Goal: Communication & Community: Answer question/provide support

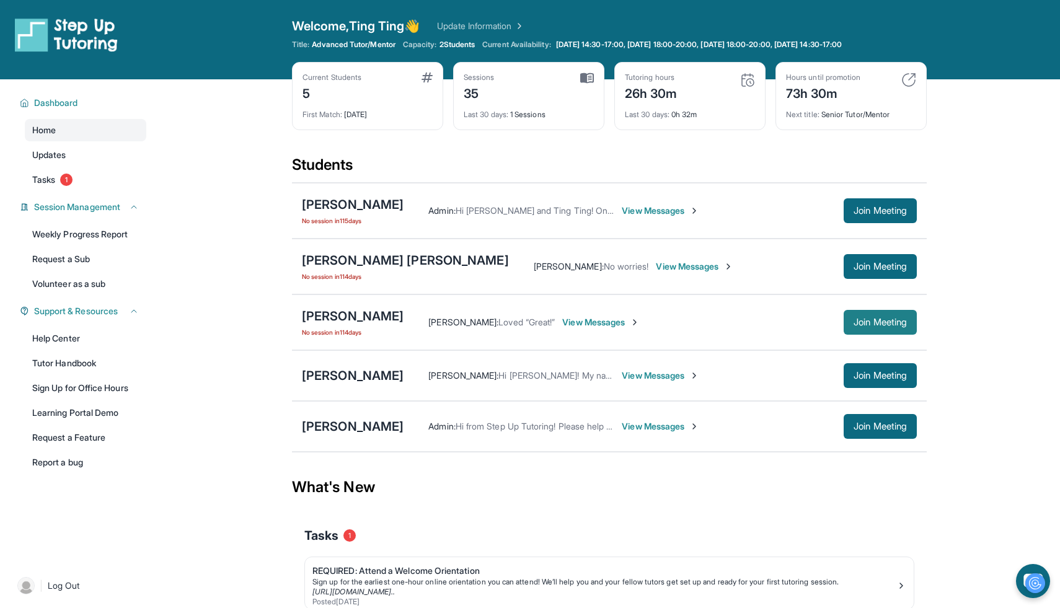
click at [887, 320] on span "Join Meeting" at bounding box center [879, 322] width 53 height 7
click at [372, 314] on div "[PERSON_NAME]" at bounding box center [353, 315] width 102 height 17
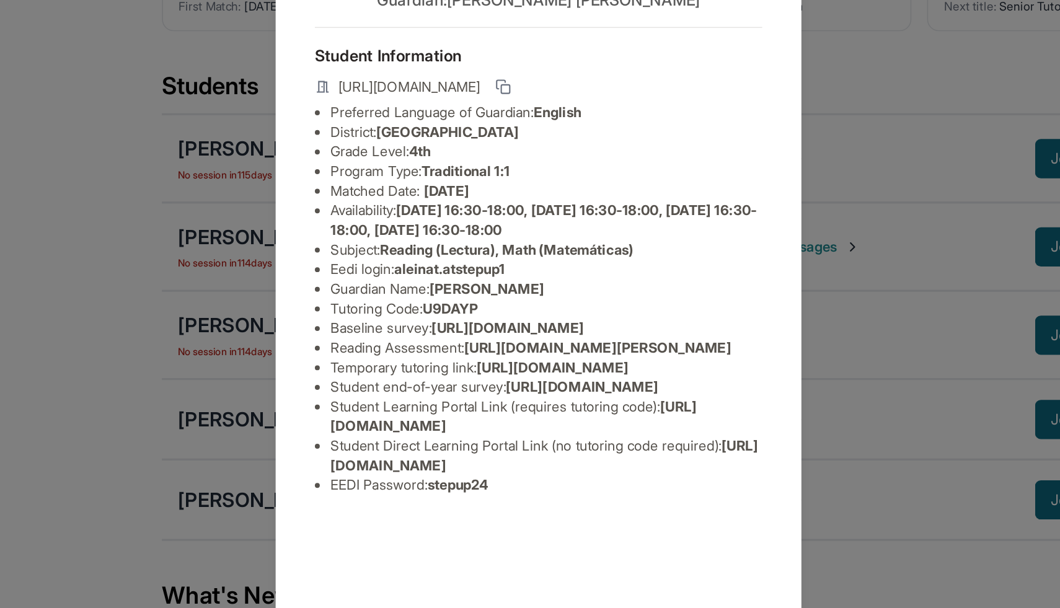
scroll to position [60, 0]
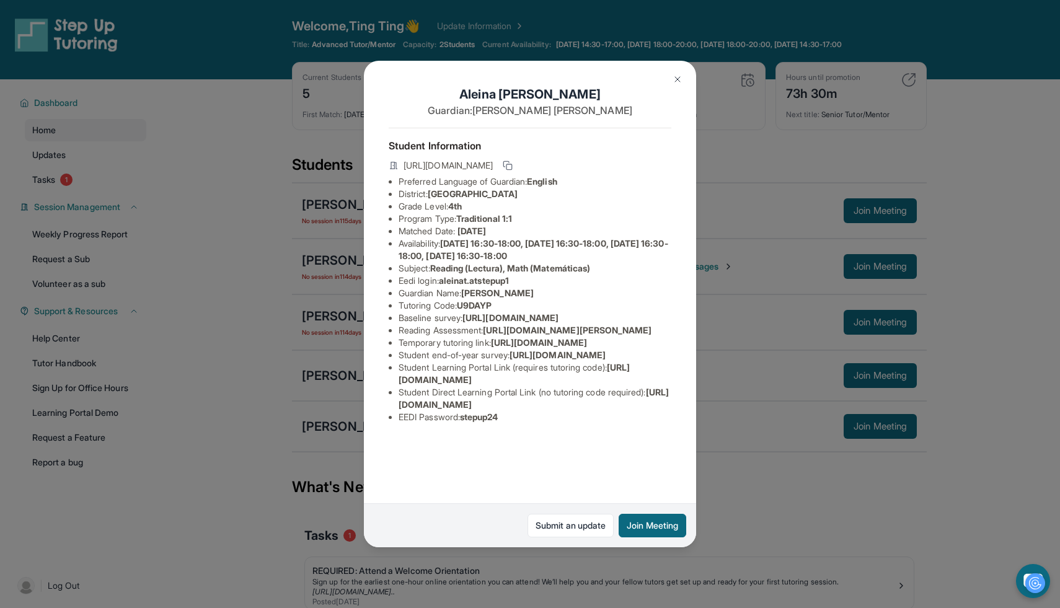
click at [679, 74] on img at bounding box center [678, 79] width 10 height 10
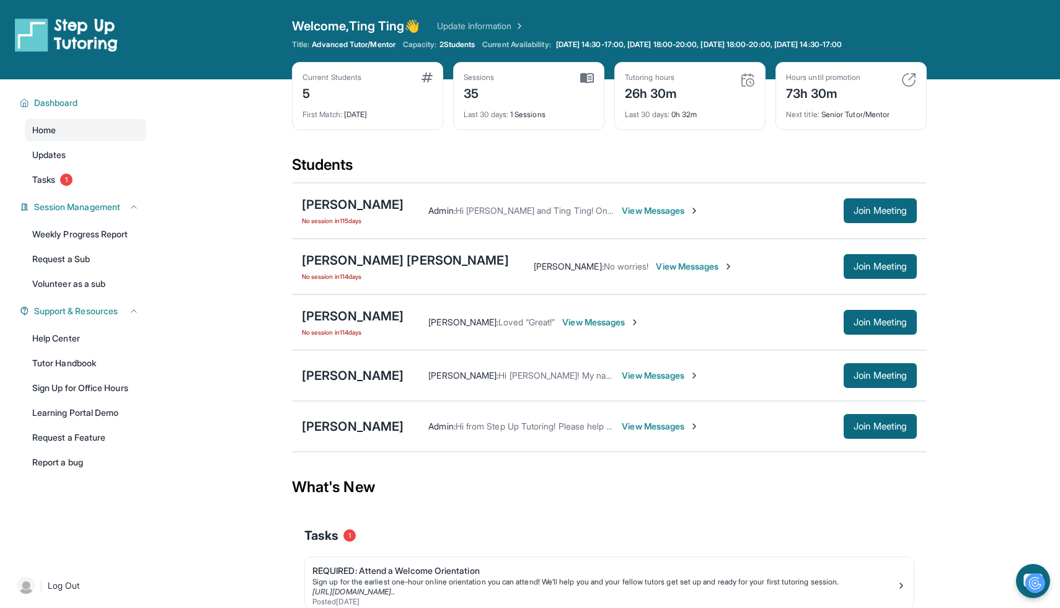
click at [592, 321] on span "View Messages" at bounding box center [600, 322] width 77 height 12
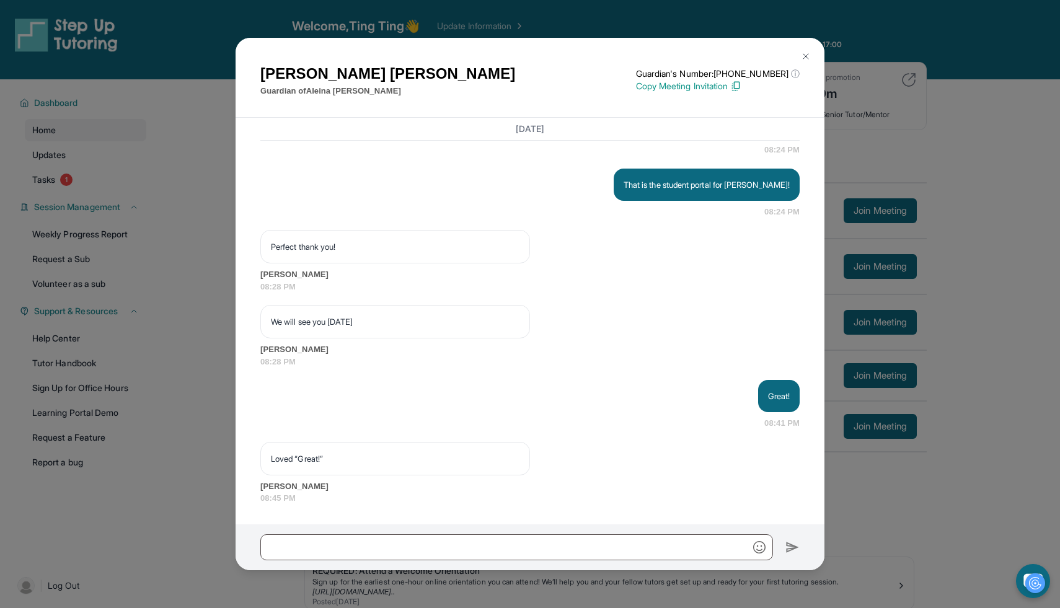
scroll to position [8146, 0]
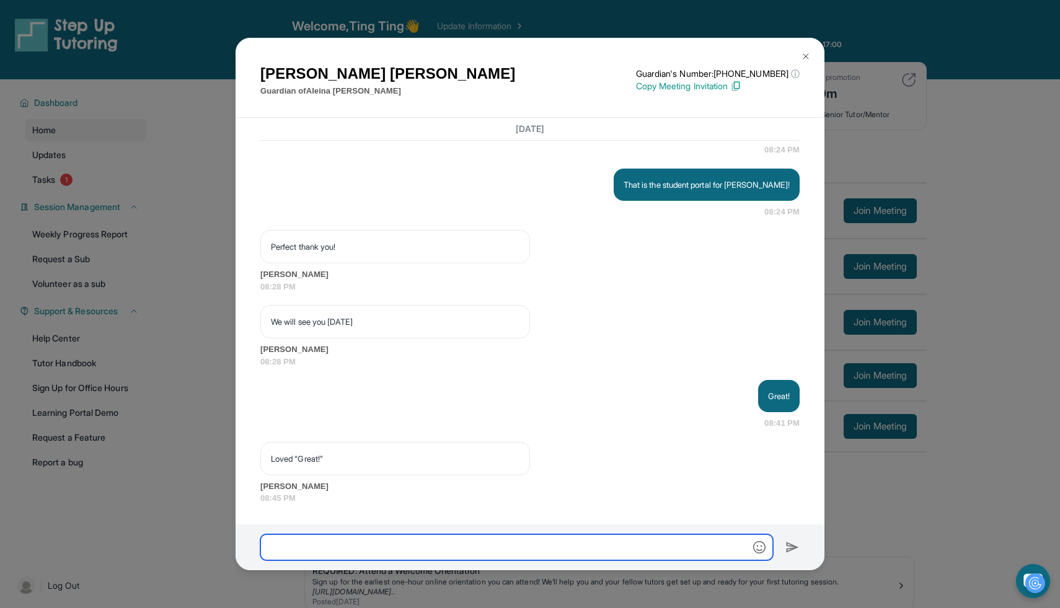
click at [489, 541] on input "text" at bounding box center [516, 547] width 513 height 26
type input "*"
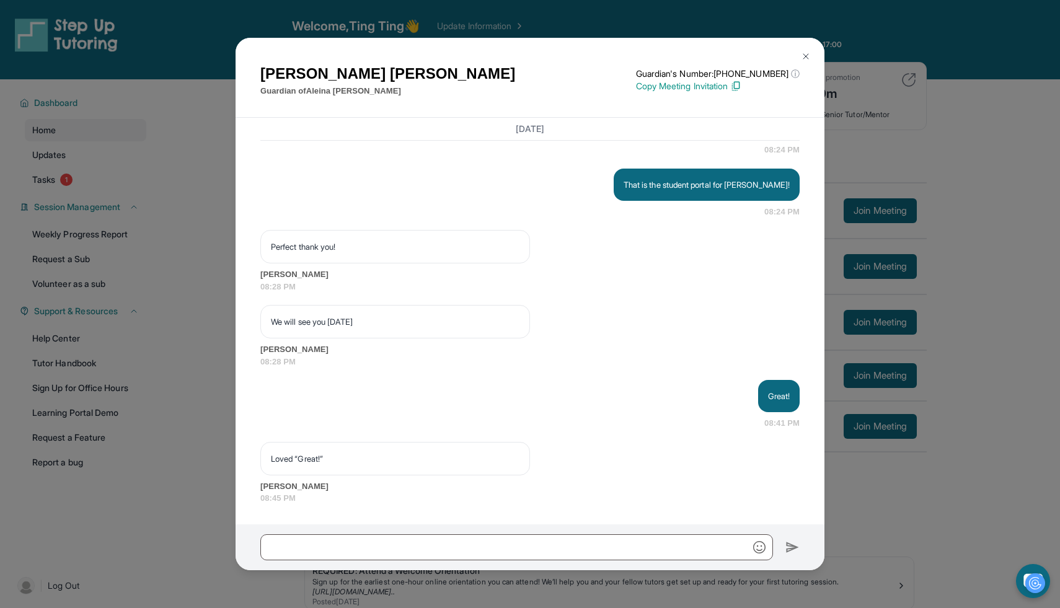
click at [807, 60] on img at bounding box center [806, 56] width 10 height 10
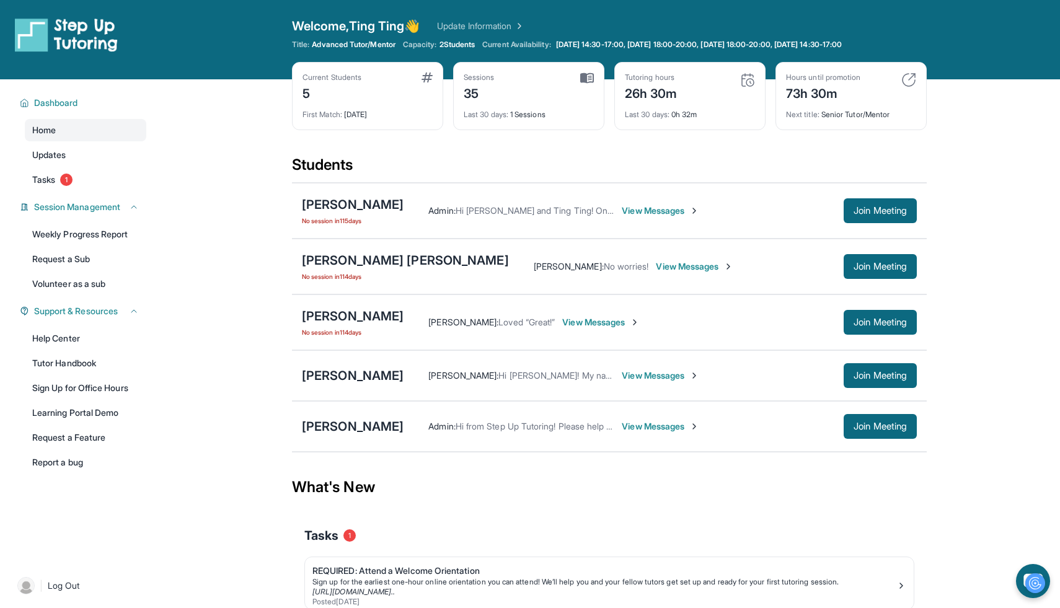
click at [623, 422] on span "View Messages" at bounding box center [660, 426] width 77 height 12
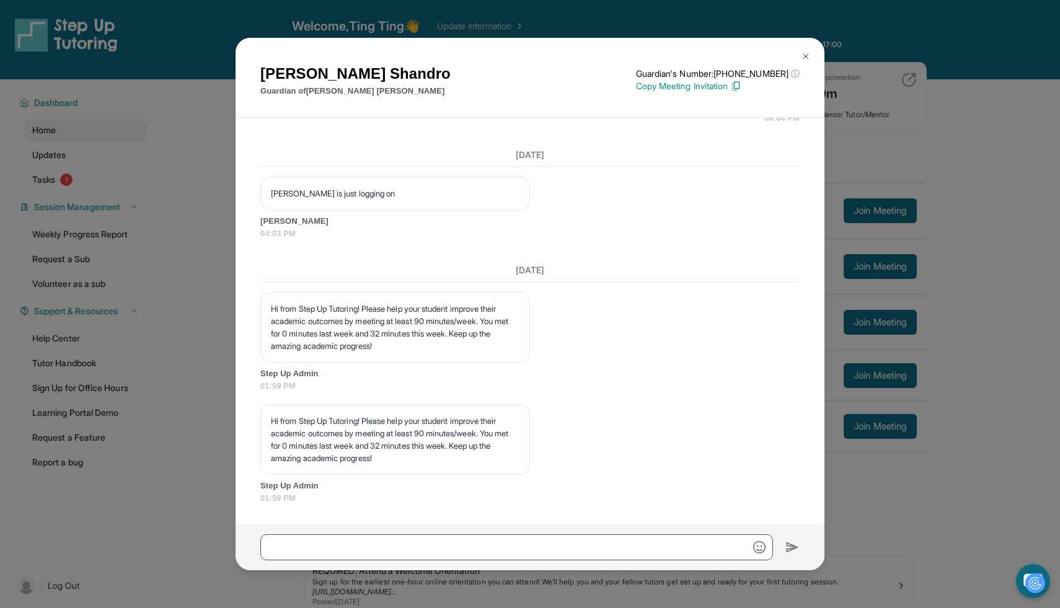
scroll to position [3815, 0]
click at [986, 149] on div "[PERSON_NAME] Guardian of [PERSON_NAME] Guardian's Number: [PHONE_NUMBER] ⓘ Thi…" at bounding box center [530, 304] width 1060 height 608
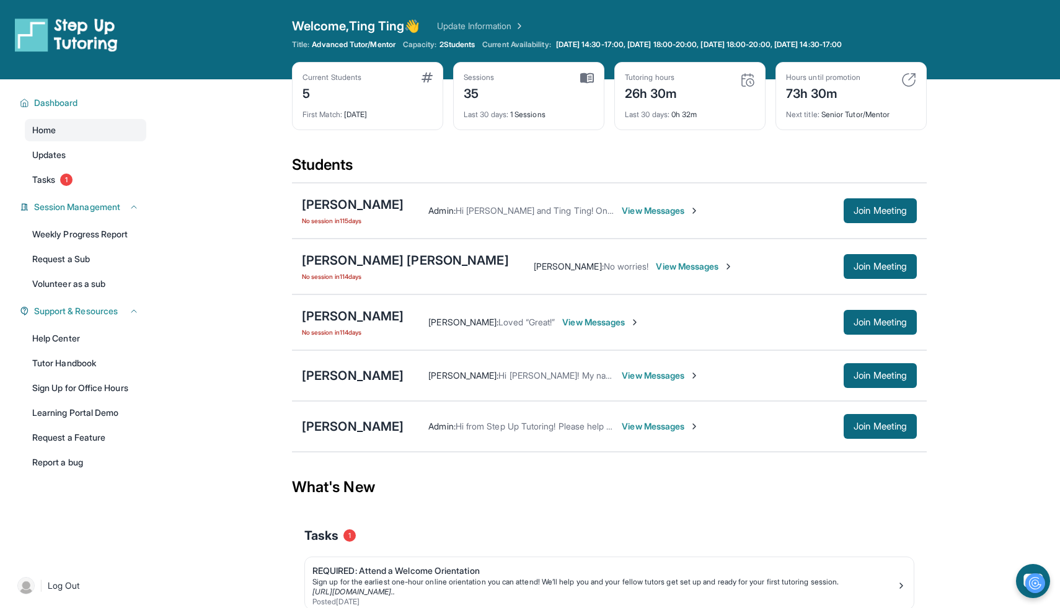
click at [606, 328] on span "View Messages" at bounding box center [600, 322] width 77 height 12
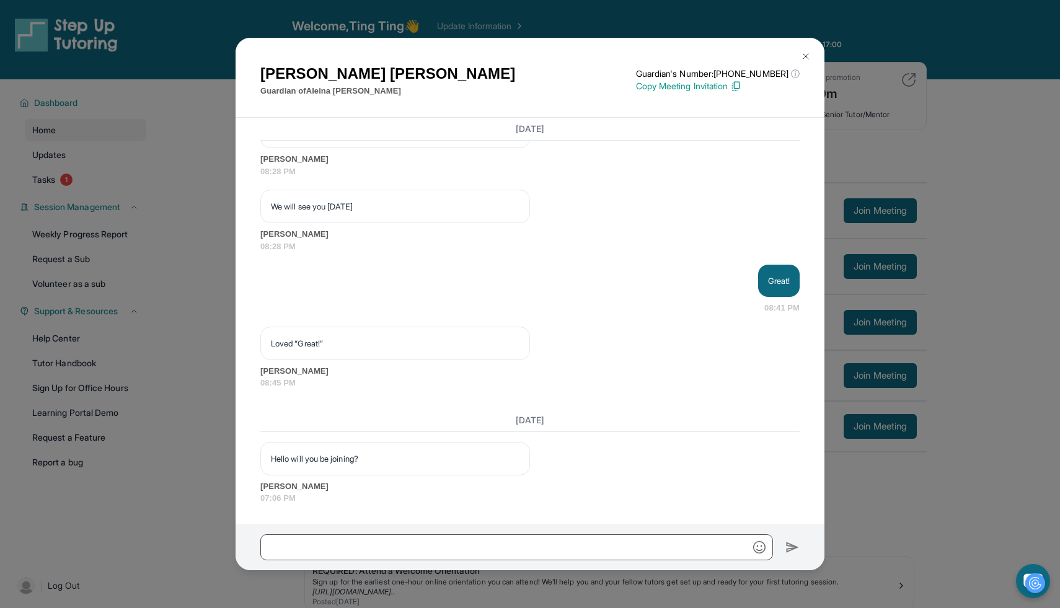
scroll to position [8262, 0]
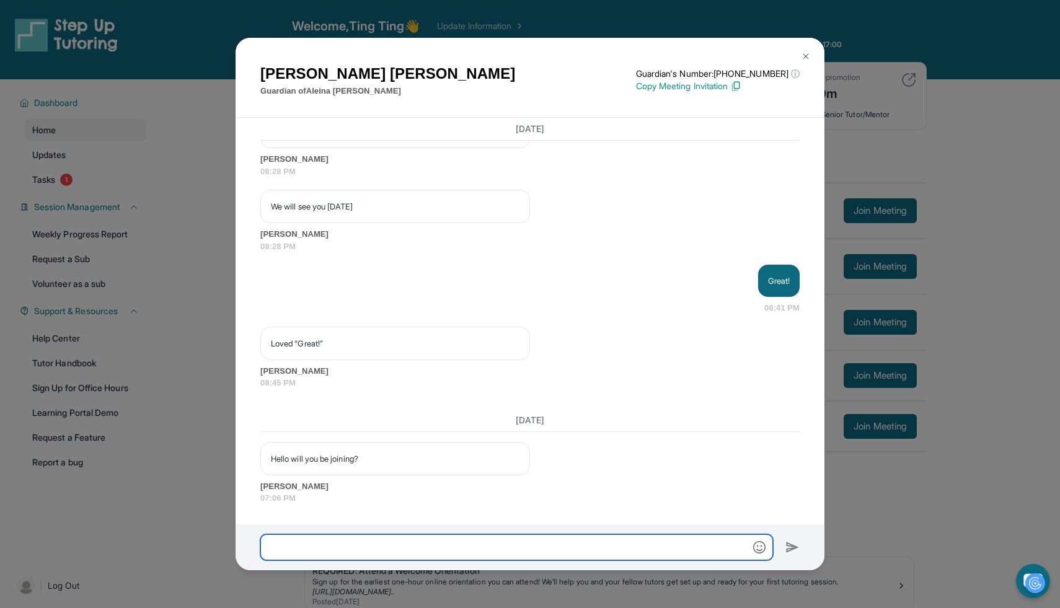
click at [462, 547] on input "text" at bounding box center [516, 547] width 513 height 26
type input "**********"
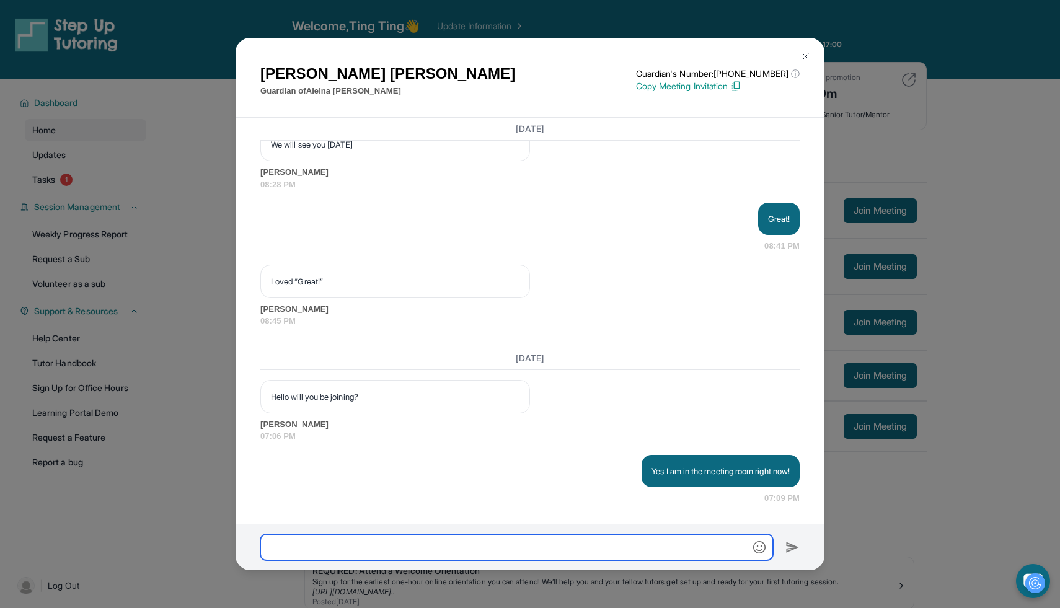
scroll to position [8324, 0]
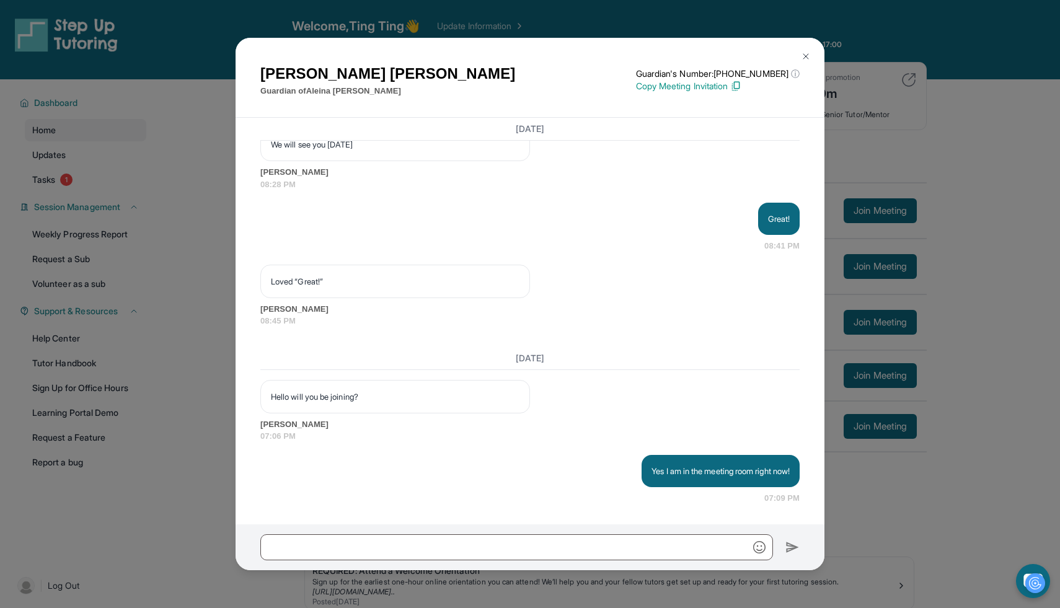
click at [809, 51] on button at bounding box center [805, 56] width 25 height 25
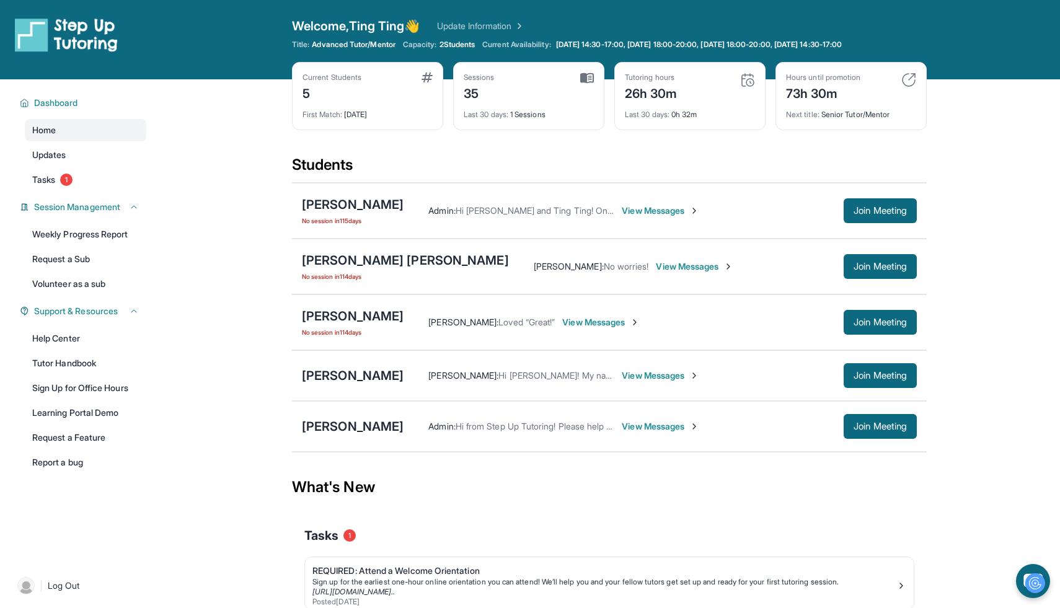
click at [617, 320] on span "View Messages" at bounding box center [600, 322] width 77 height 12
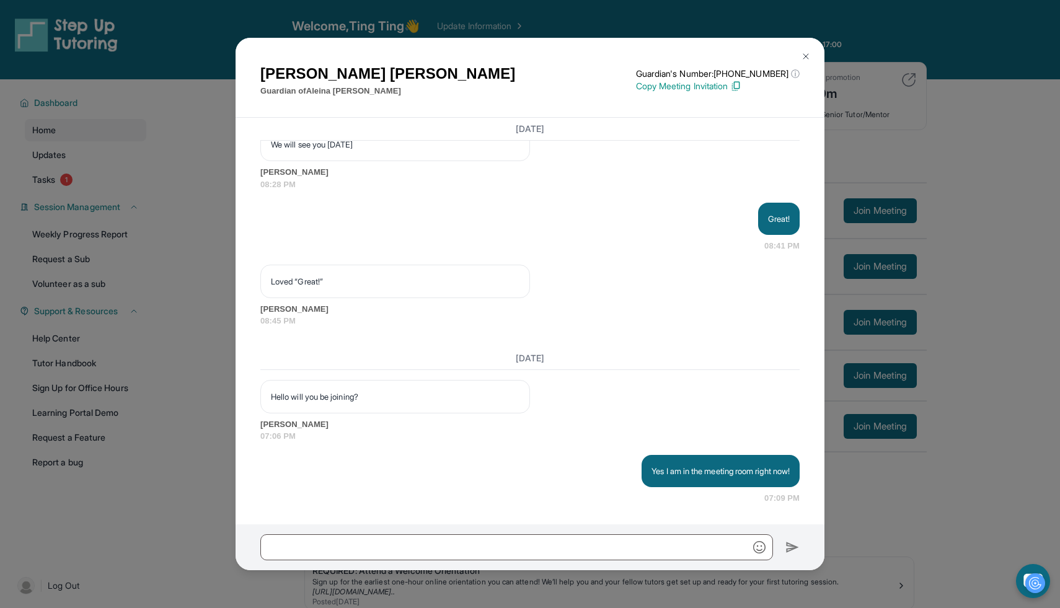
click at [808, 54] on img at bounding box center [806, 56] width 10 height 10
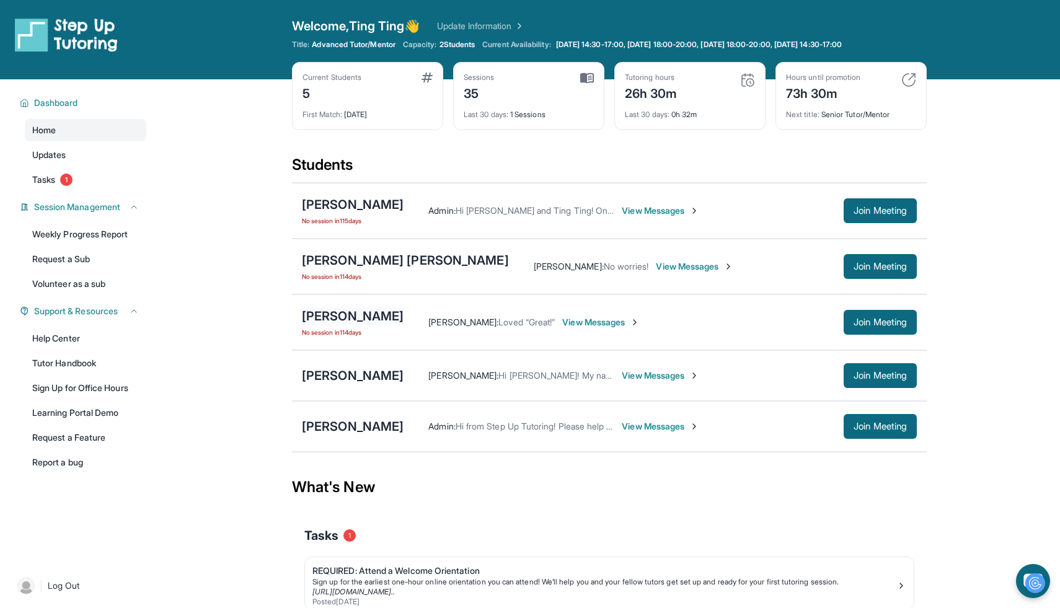
click at [371, 317] on div "[PERSON_NAME]" at bounding box center [353, 315] width 102 height 17
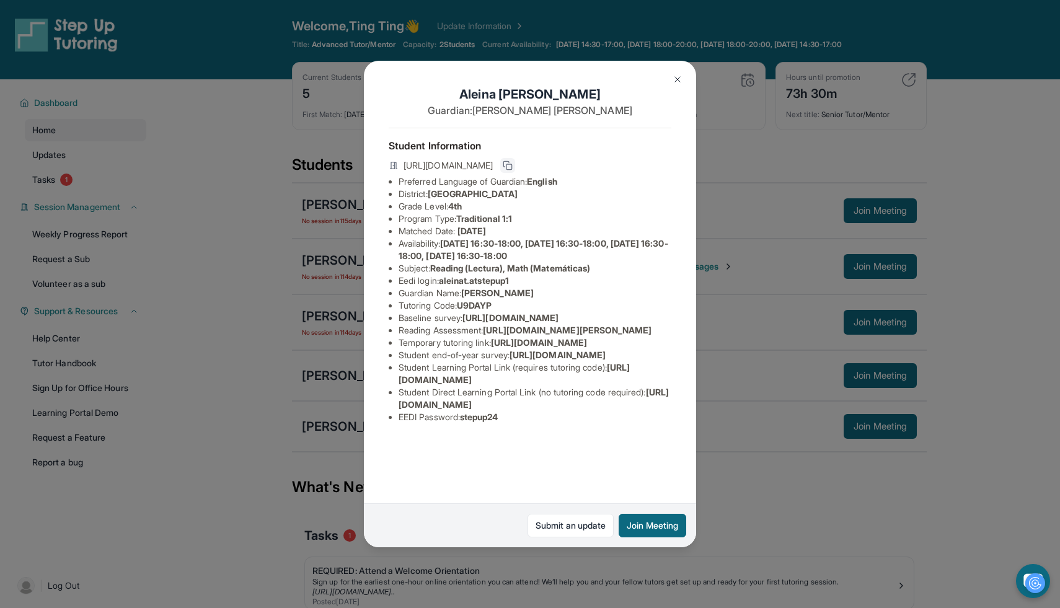
click at [513, 162] on icon at bounding box center [508, 166] width 10 height 10
click at [677, 81] on img at bounding box center [678, 79] width 10 height 10
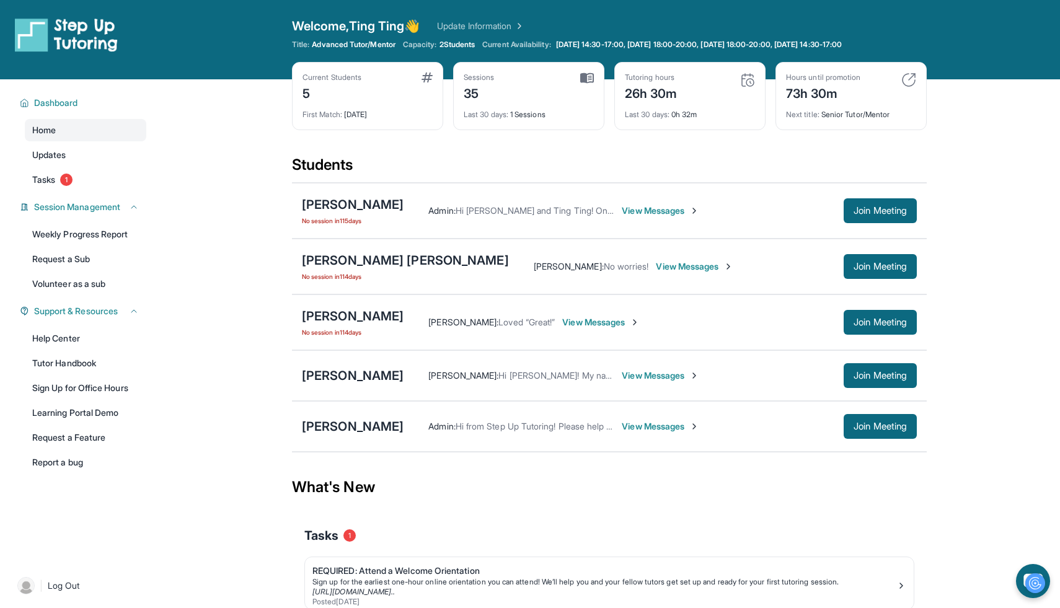
click at [587, 322] on span "View Messages" at bounding box center [600, 322] width 77 height 12
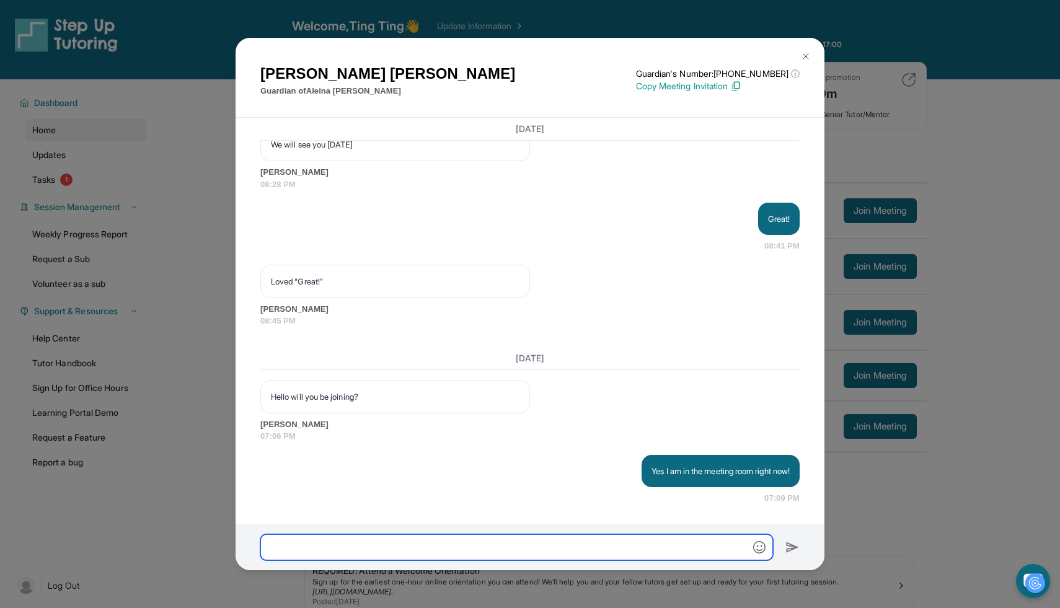
click at [520, 536] on input "text" at bounding box center [516, 547] width 513 height 26
type input "*"
paste input "**********"
type input "**********"
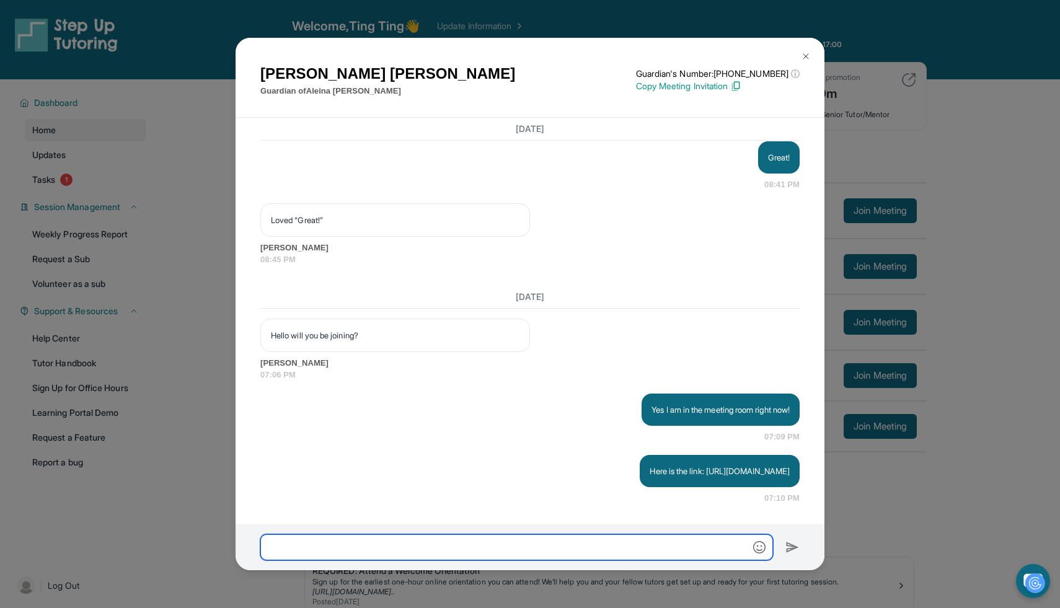
scroll to position [8397, 0]
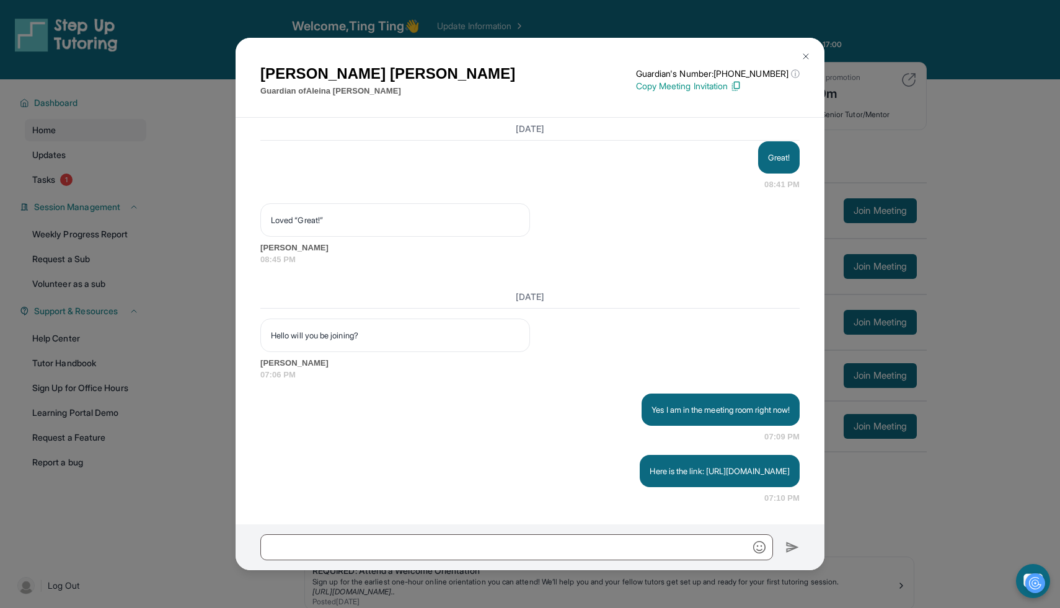
click at [805, 59] on img at bounding box center [806, 56] width 10 height 10
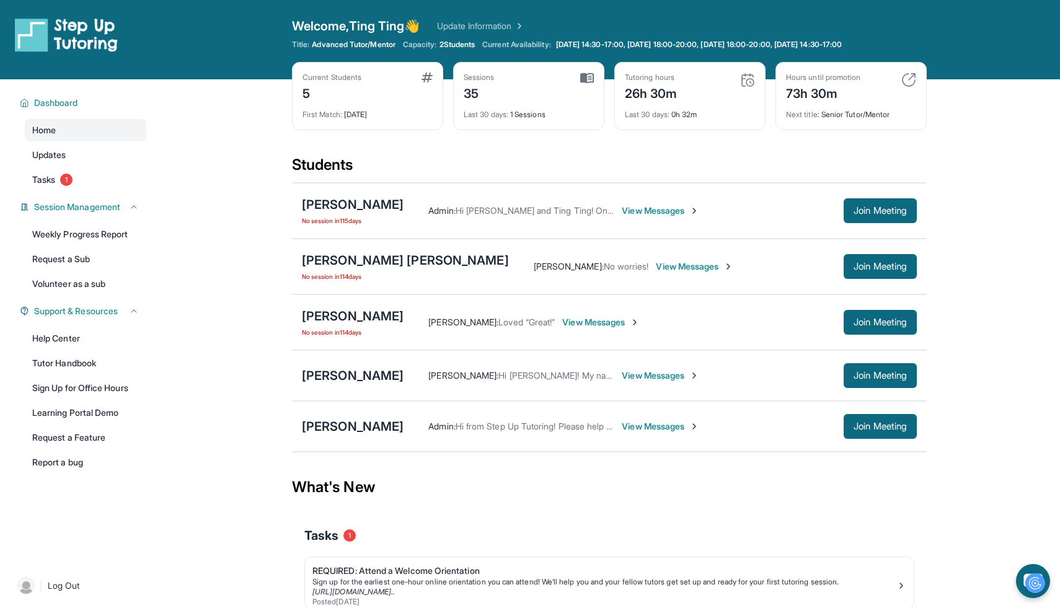
click at [609, 327] on span "View Messages" at bounding box center [600, 322] width 77 height 12
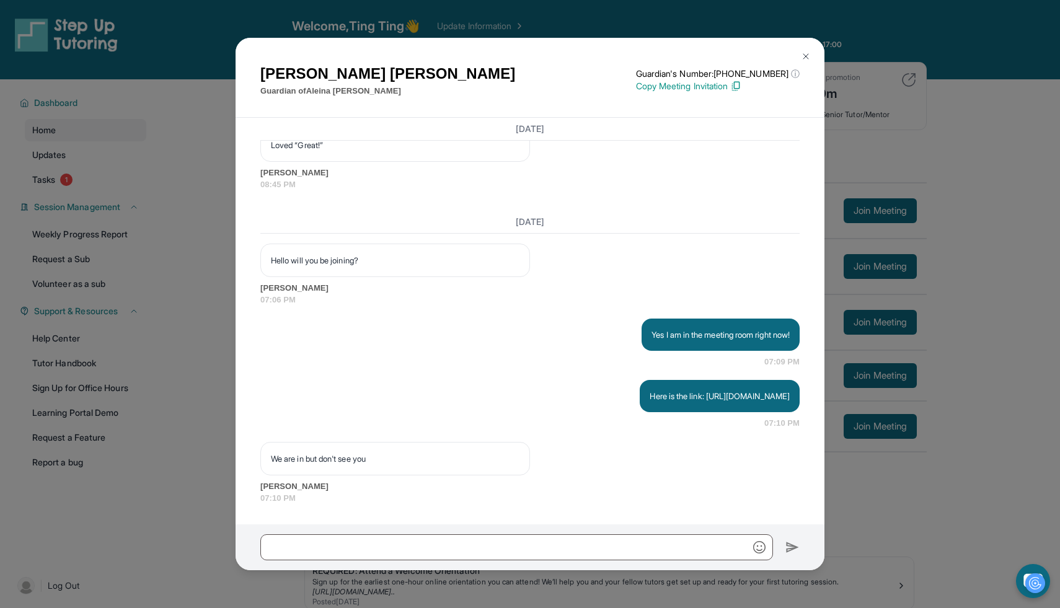
scroll to position [8472, 0]
click at [805, 56] on img at bounding box center [806, 56] width 10 height 10
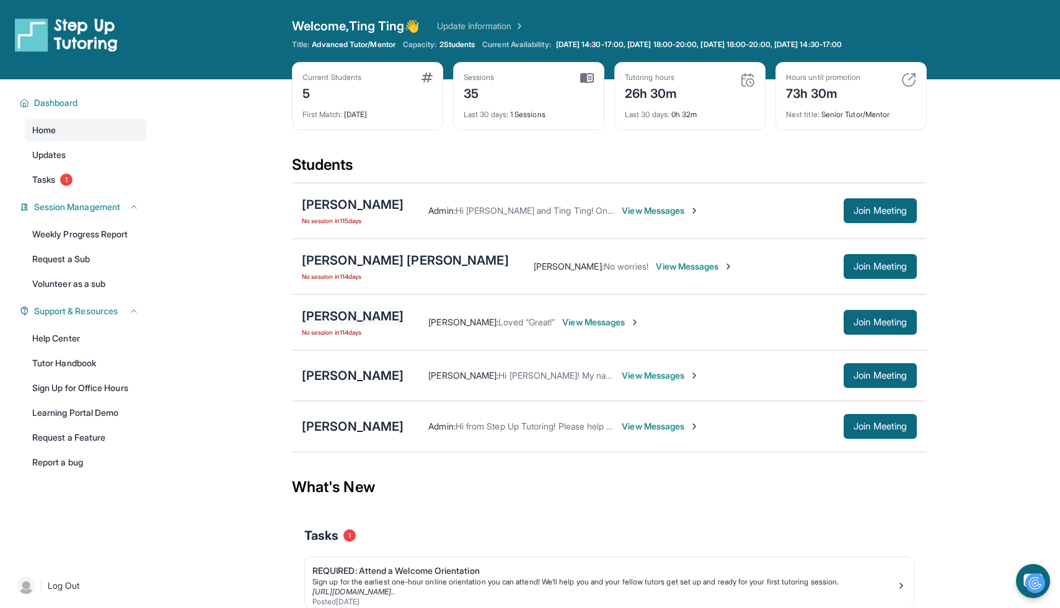
click at [373, 315] on div "[PERSON_NAME]" at bounding box center [353, 315] width 102 height 17
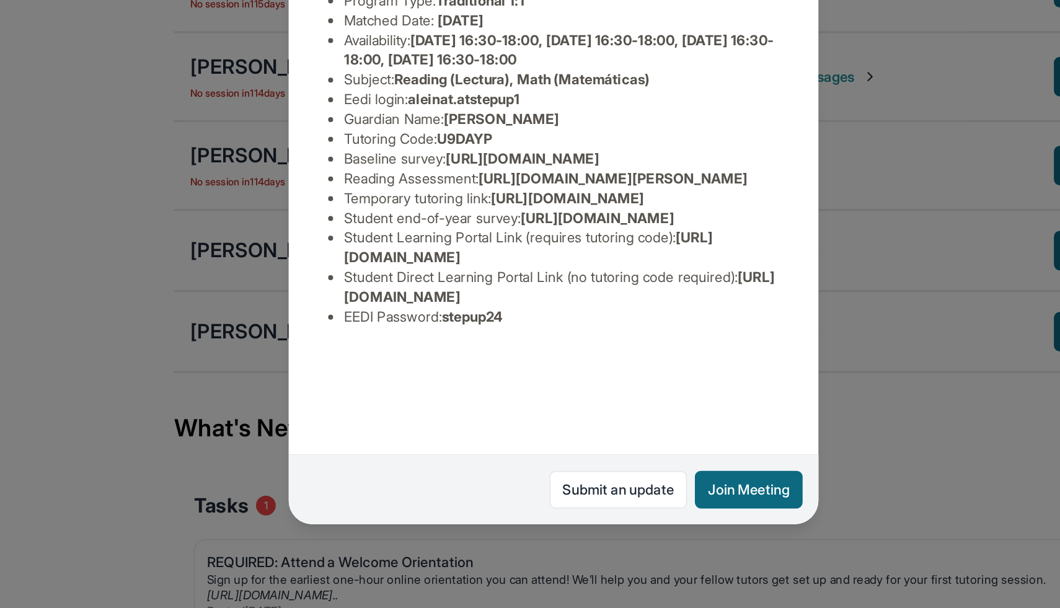
scroll to position [54, 0]
click at [609, 410] on span "[URL][DOMAIN_NAME]" at bounding box center [534, 398] width 270 height 23
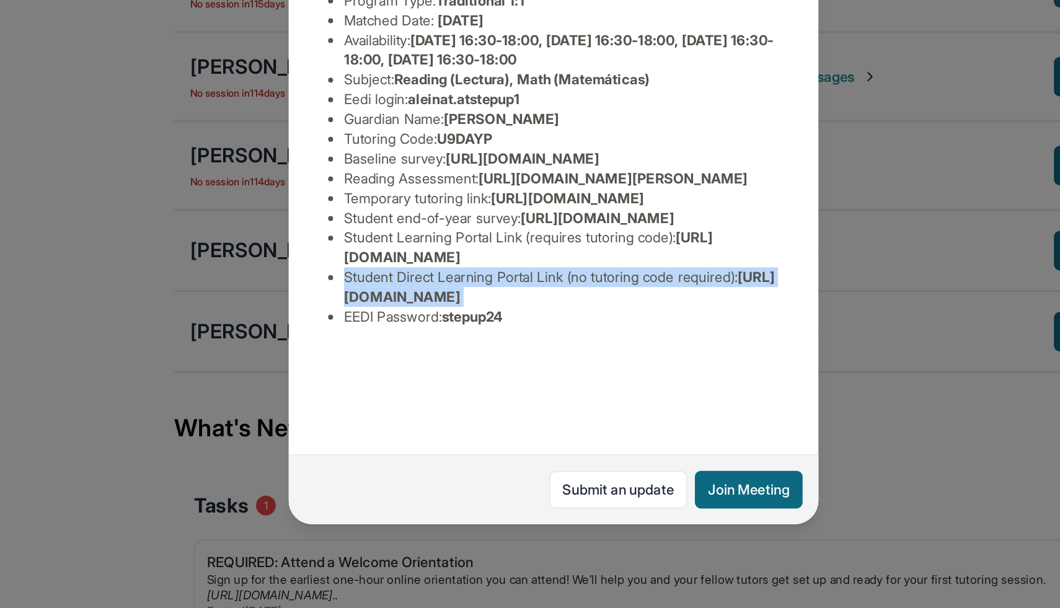
click at [609, 410] on span "[URL][DOMAIN_NAME]" at bounding box center [534, 398] width 270 height 23
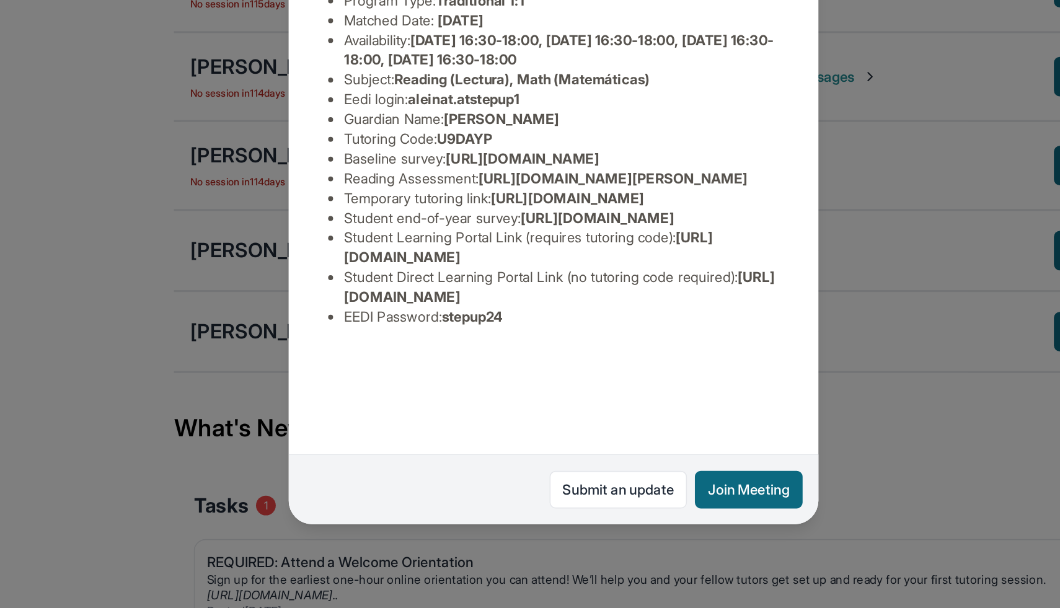
drag, startPoint x: 658, startPoint y: 474, endPoint x: 399, endPoint y: 473, distance: 259.1
click at [399, 411] on li "Student Direct Learning Portal Link (no tutoring code required) : [URL][DOMAIN_…" at bounding box center [535, 398] width 273 height 25
copy span "[URL][DOMAIN_NAME]"
click at [726, 475] on div "[PERSON_NAME] Guardian: [PERSON_NAME] Student Information [URL][DOMAIN_NAME] Pr…" at bounding box center [530, 304] width 1060 height 608
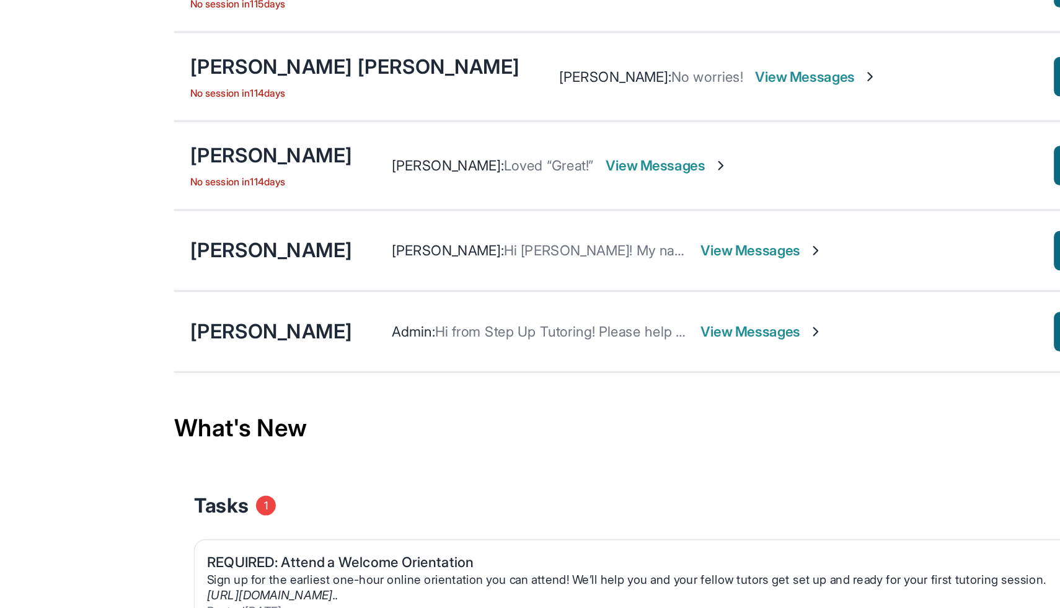
click at [596, 325] on span "View Messages" at bounding box center [600, 322] width 77 height 12
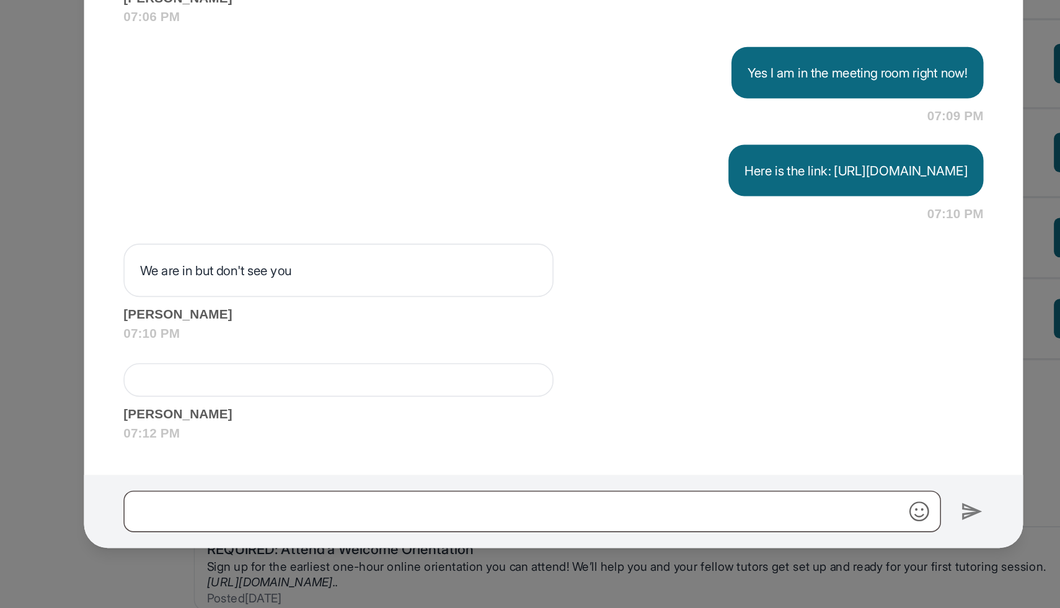
scroll to position [8535, 0]
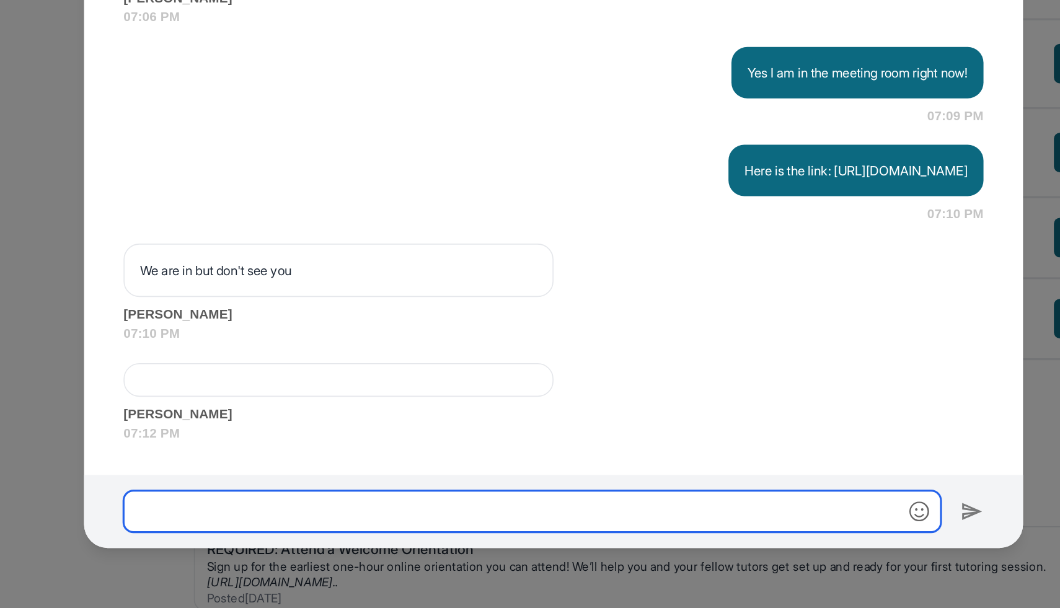
click at [565, 544] on input "text" at bounding box center [516, 547] width 513 height 26
type input "*"
type input "**********"
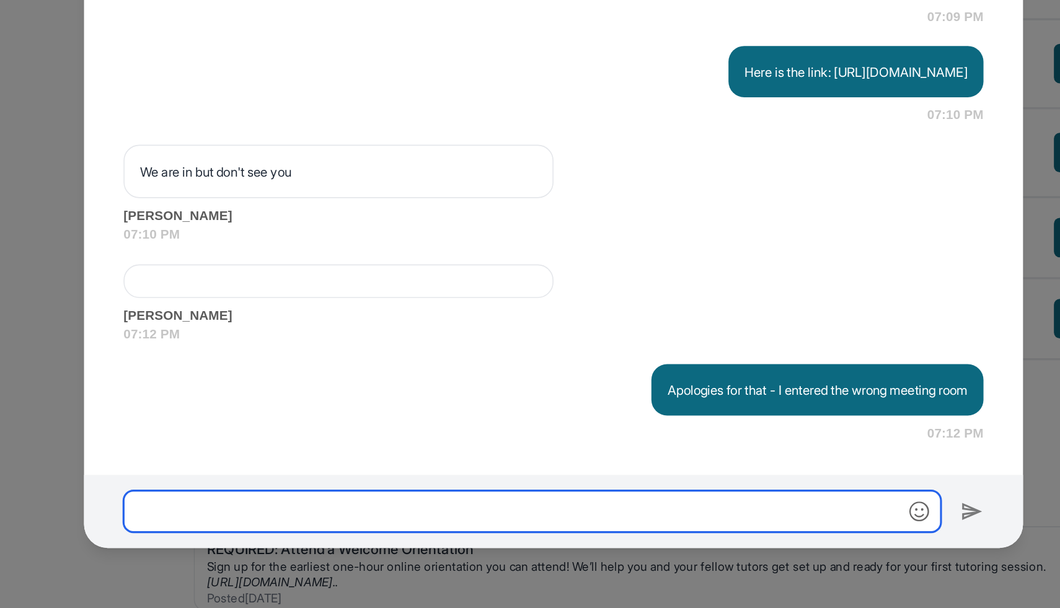
scroll to position [8597, 0]
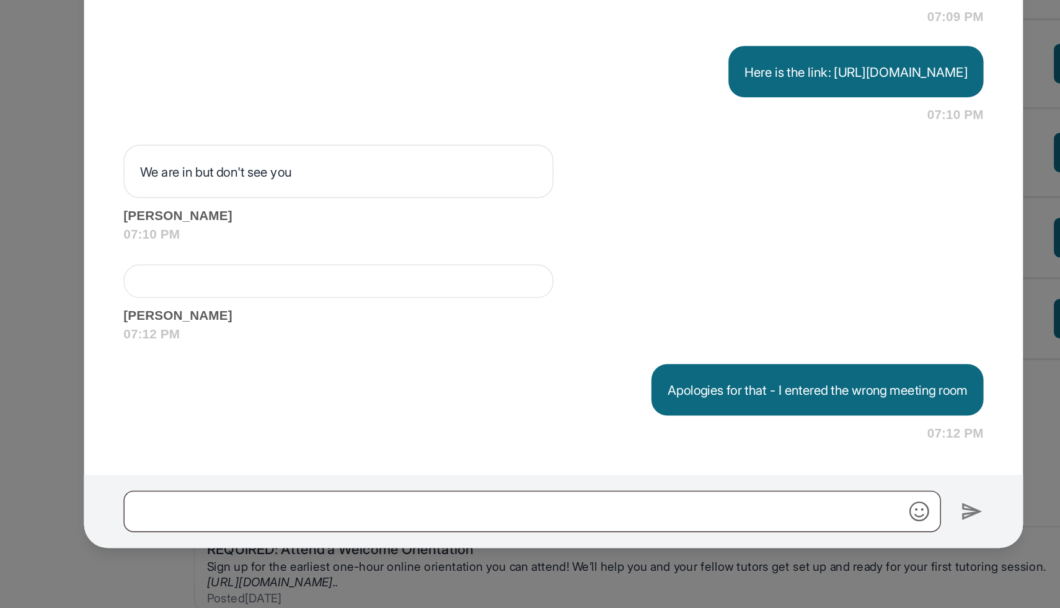
click at [834, 358] on div "[PERSON_NAME] Guardian of [PERSON_NAME] Guardian's Number: [PHONE_NUMBER] ⓘ Thi…" at bounding box center [530, 304] width 1060 height 608
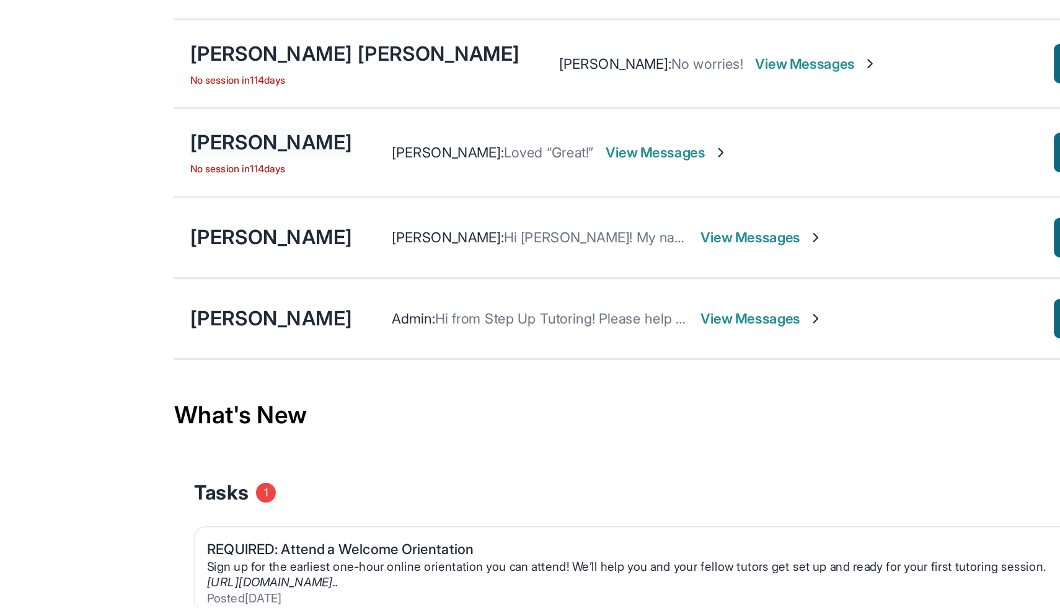
click at [374, 314] on div "[PERSON_NAME]" at bounding box center [353, 315] width 102 height 17
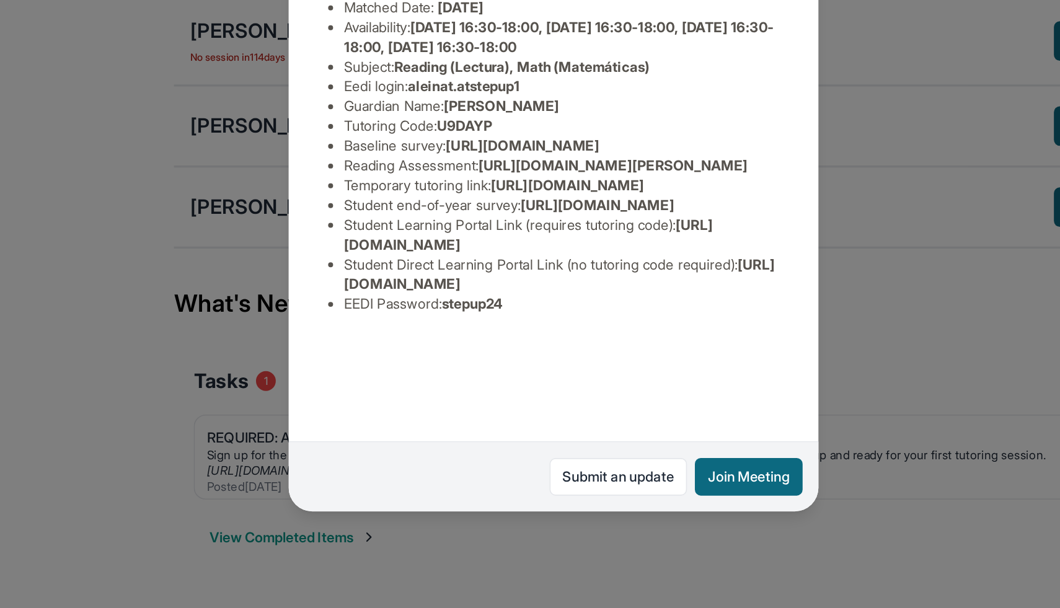
scroll to position [79, 0]
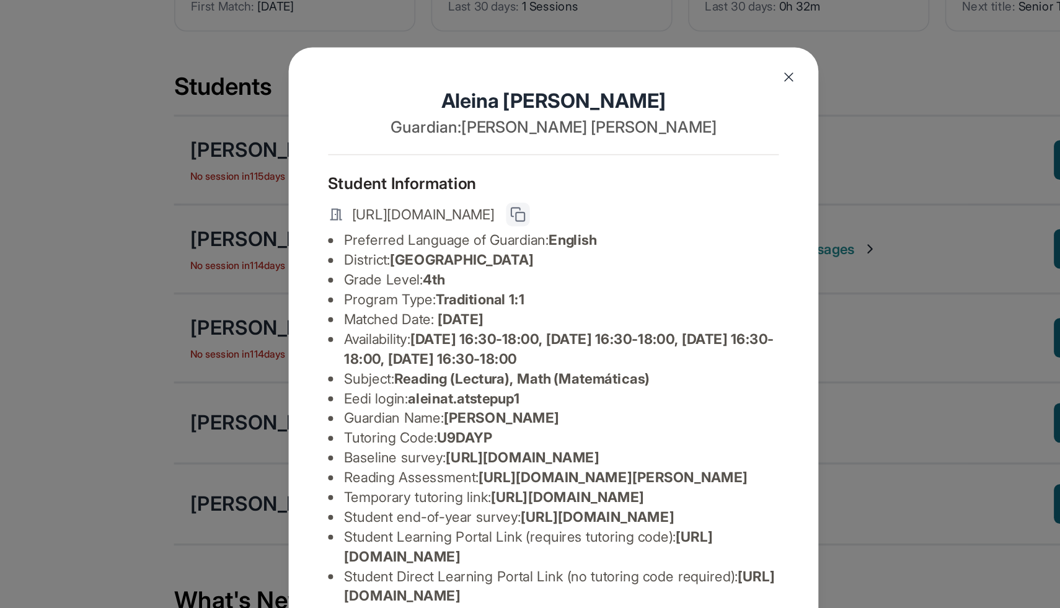
click at [512, 164] on rect at bounding box center [509, 167] width 6 height 6
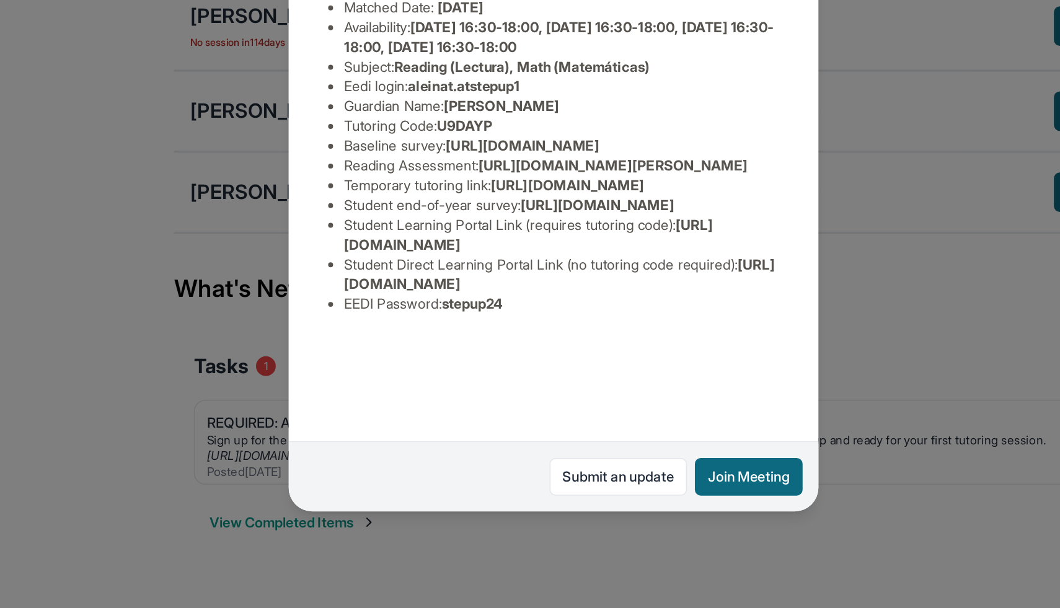
scroll to position [0, 0]
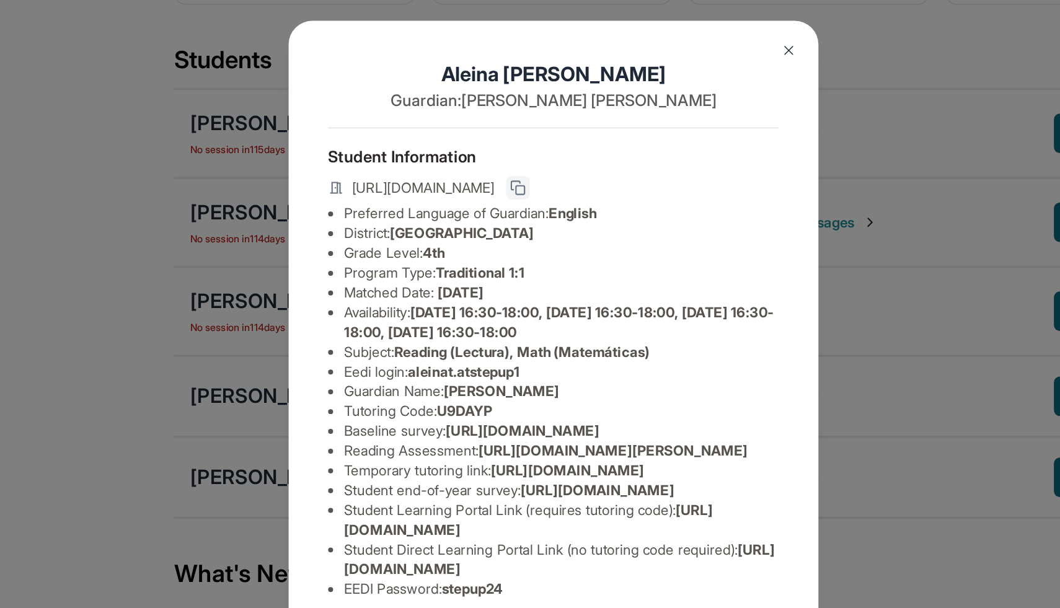
click at [674, 79] on img at bounding box center [678, 79] width 10 height 10
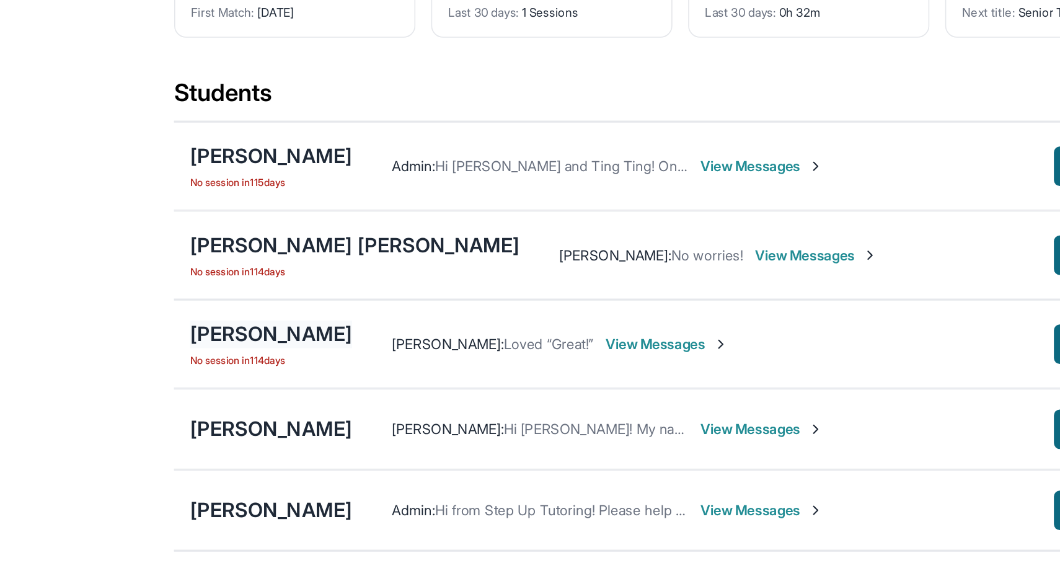
click at [370, 236] on div "[PERSON_NAME]" at bounding box center [353, 236] width 102 height 17
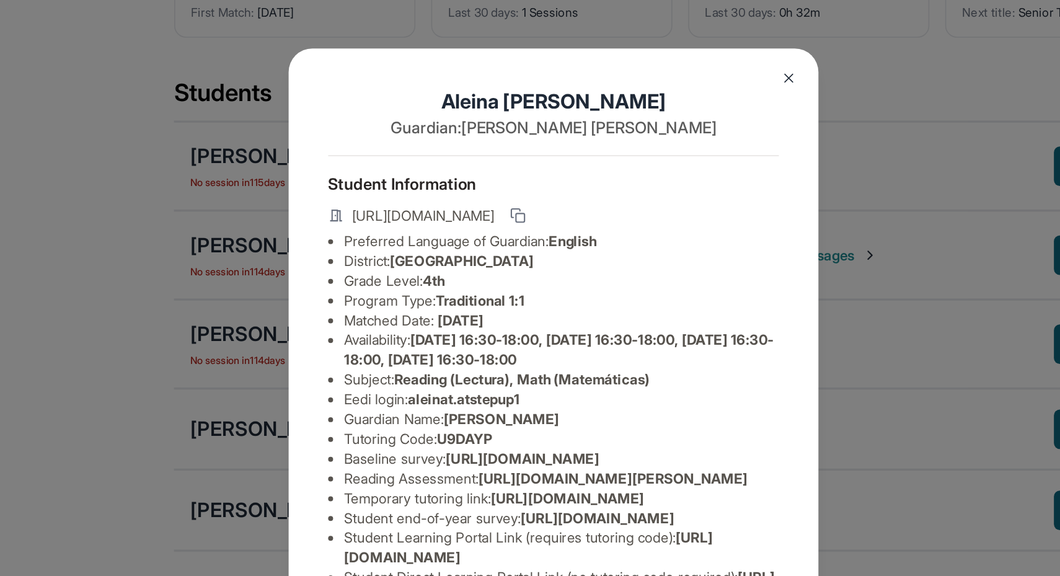
drag, startPoint x: 644, startPoint y: 162, endPoint x: 401, endPoint y: 165, distance: 243.0
click at [401, 165] on div "[URL][DOMAIN_NAME]" at bounding box center [530, 163] width 283 height 17
copy span "[URL][DOMAIN_NAME]"
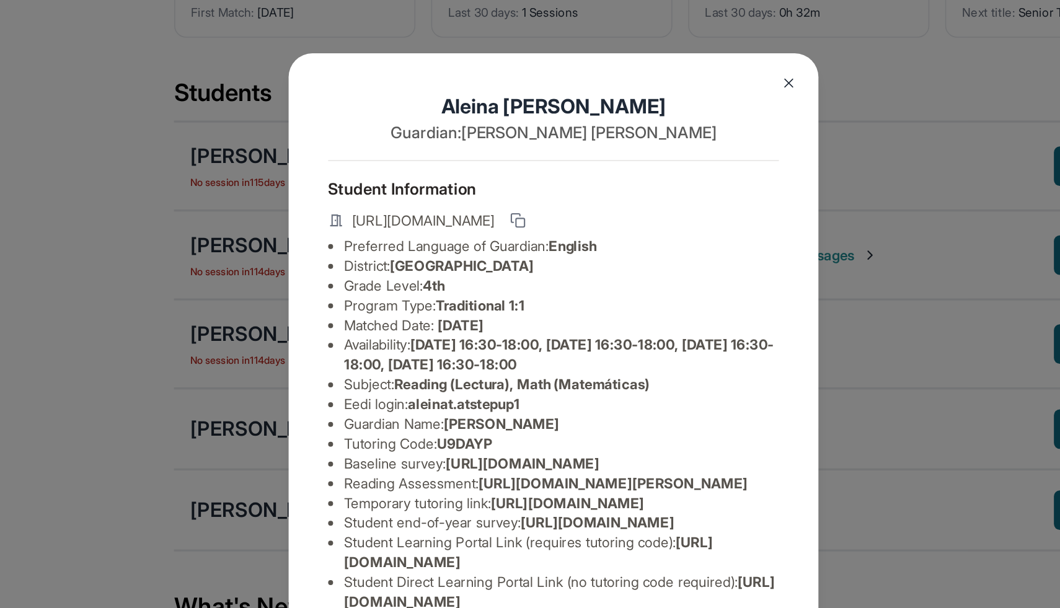
scroll to position [60, 0]
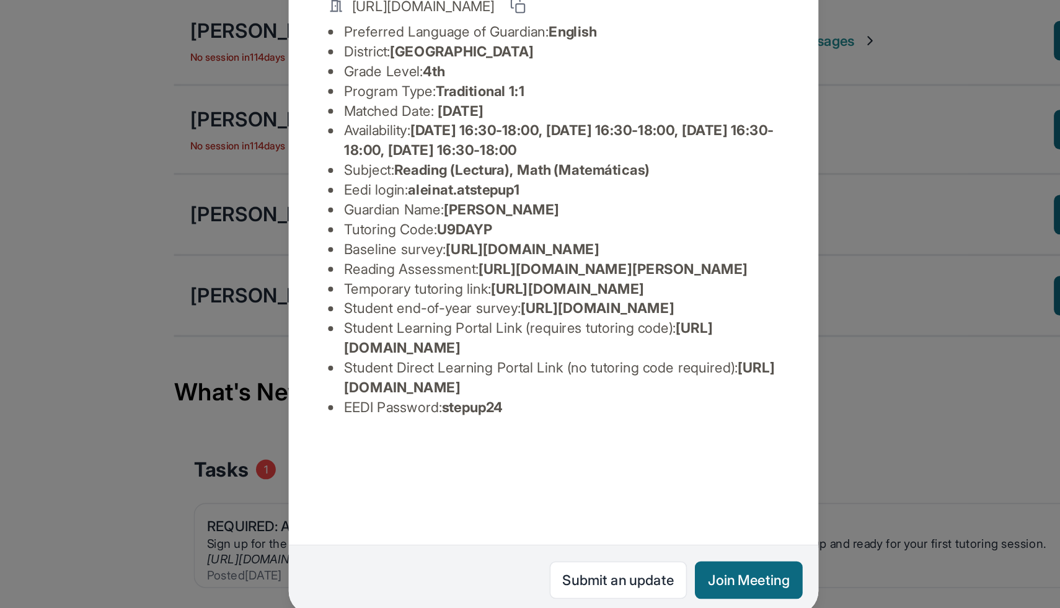
click at [532, 385] on span "[URL][DOMAIN_NAME]" at bounding box center [514, 373] width 231 height 23
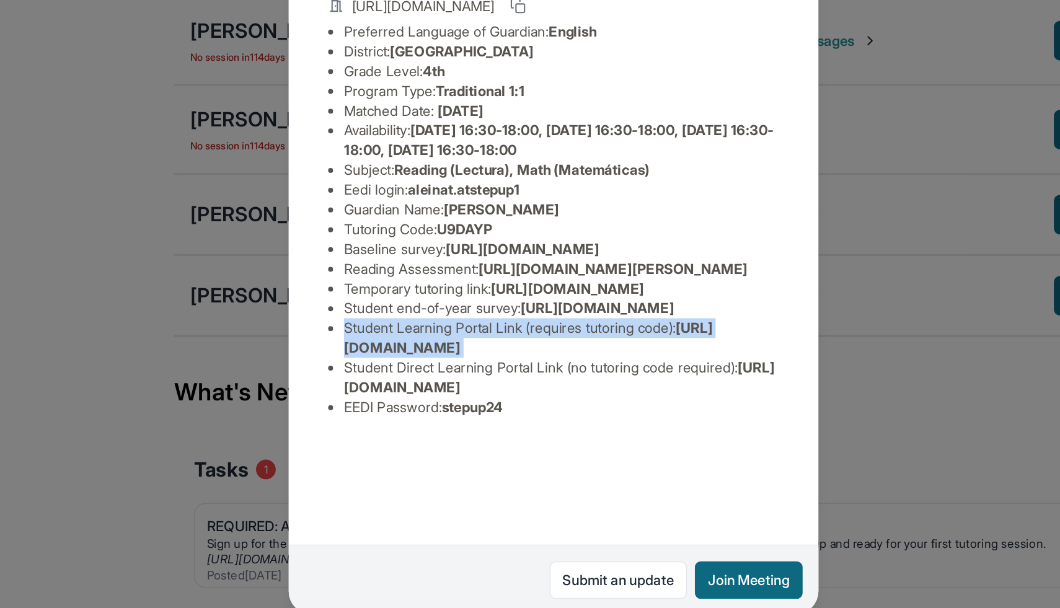
click at [532, 385] on span "[URL][DOMAIN_NAME]" at bounding box center [514, 373] width 231 height 23
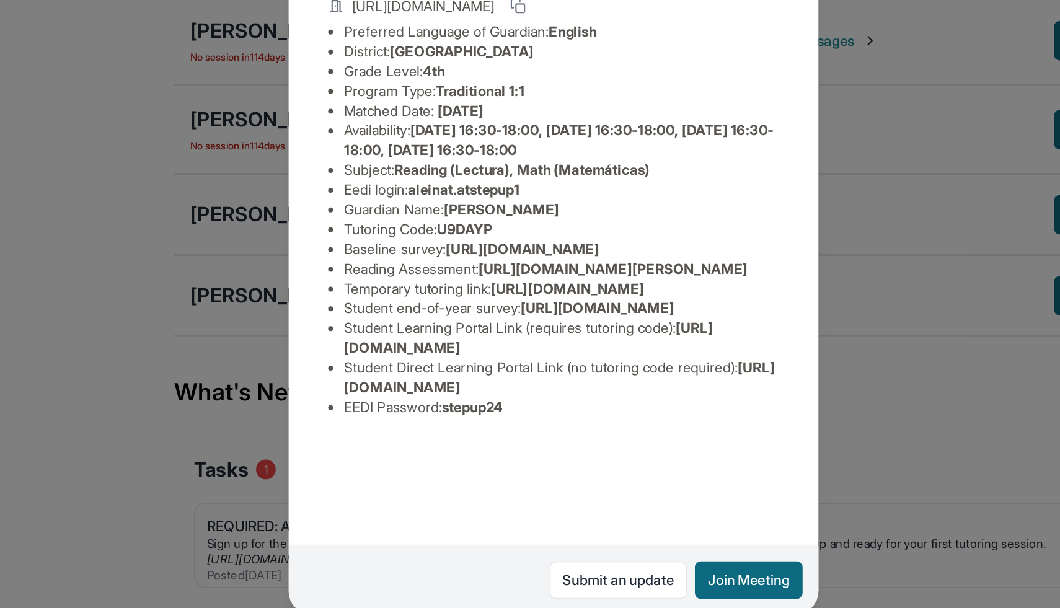
click at [532, 385] on span "[URL][DOMAIN_NAME]" at bounding box center [514, 373] width 231 height 23
drag, startPoint x: 617, startPoint y: 443, endPoint x: 394, endPoint y: 446, distance: 223.8
click at [394, 423] on ul "Preferred Language of Guardian: English District: [GEOGRAPHIC_DATA] Grade Level…" at bounding box center [530, 299] width 283 height 248
copy span "[URL][DOMAIN_NAME]"
click at [524, 410] on span "[URL][DOMAIN_NAME]" at bounding box center [534, 398] width 270 height 23
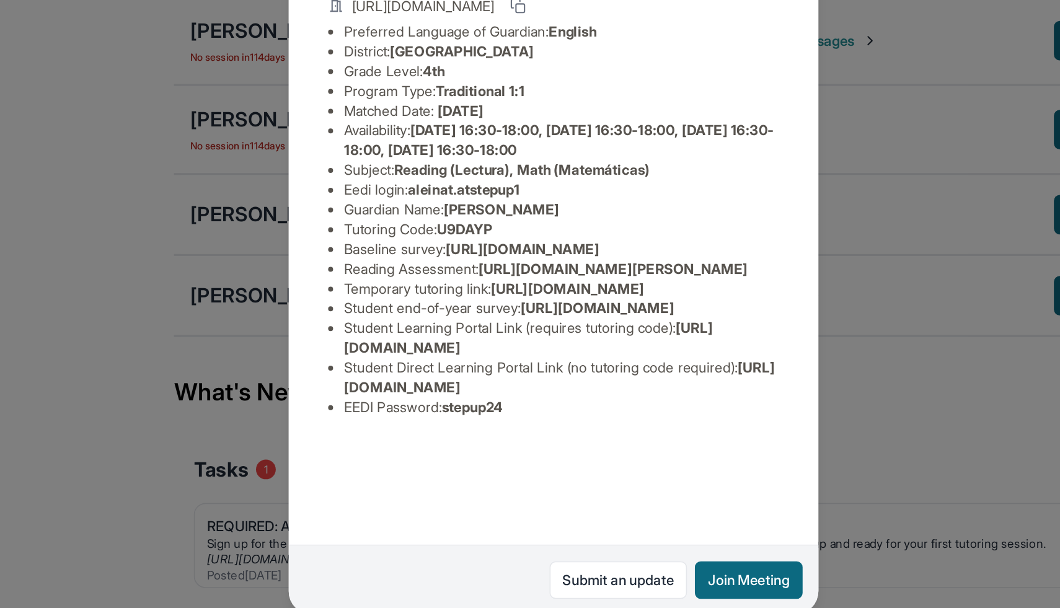
click at [524, 410] on span "[URL][DOMAIN_NAME]" at bounding box center [534, 398] width 270 height 23
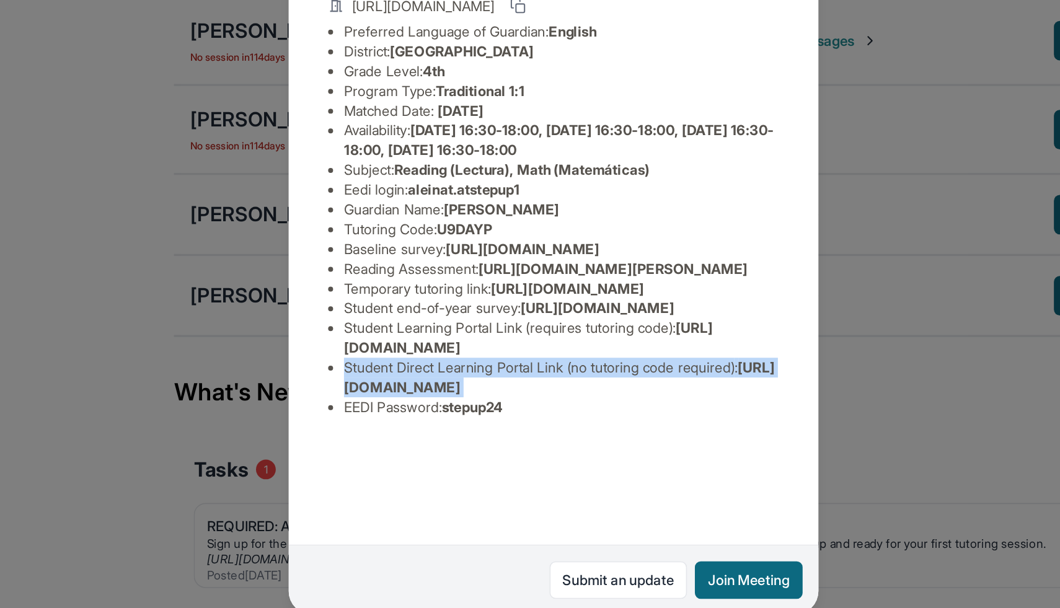
click at [524, 410] on span "[URL][DOMAIN_NAME]" at bounding box center [534, 398] width 270 height 23
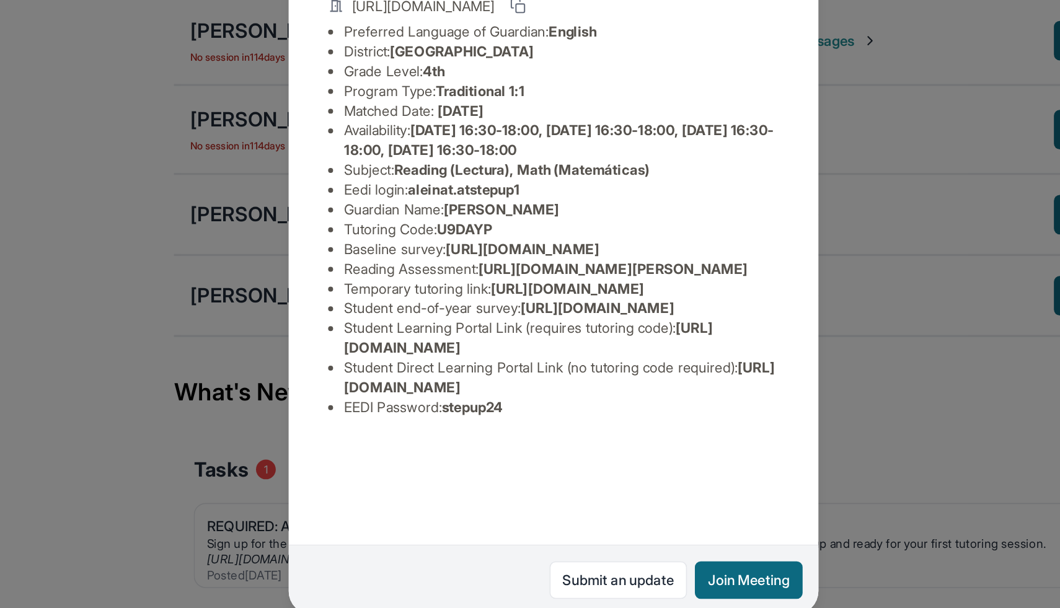
click at [646, 410] on span "[URL][DOMAIN_NAME]" at bounding box center [534, 398] width 270 height 23
drag, startPoint x: 657, startPoint y: 472, endPoint x: 387, endPoint y: 470, distance: 270.2
click at [387, 470] on div "[PERSON_NAME] Guardian: [PERSON_NAME] Student Information [URL][DOMAIN_NAME] Pr…" at bounding box center [530, 304] width 332 height 487
copy span "[URL][DOMAIN_NAME]"
